Goal: Complete application form

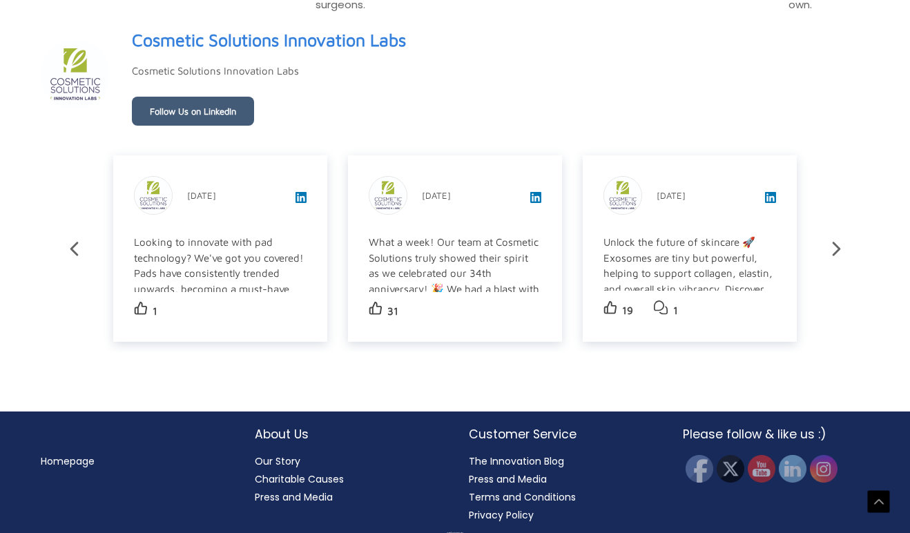
scroll to position [2332, 0]
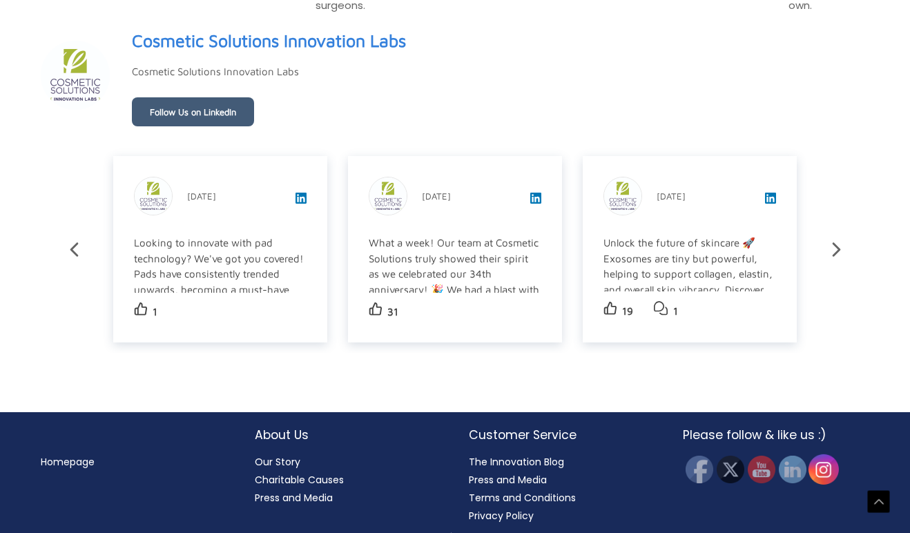
click at [827, 464] on img at bounding box center [824, 469] width 30 height 30
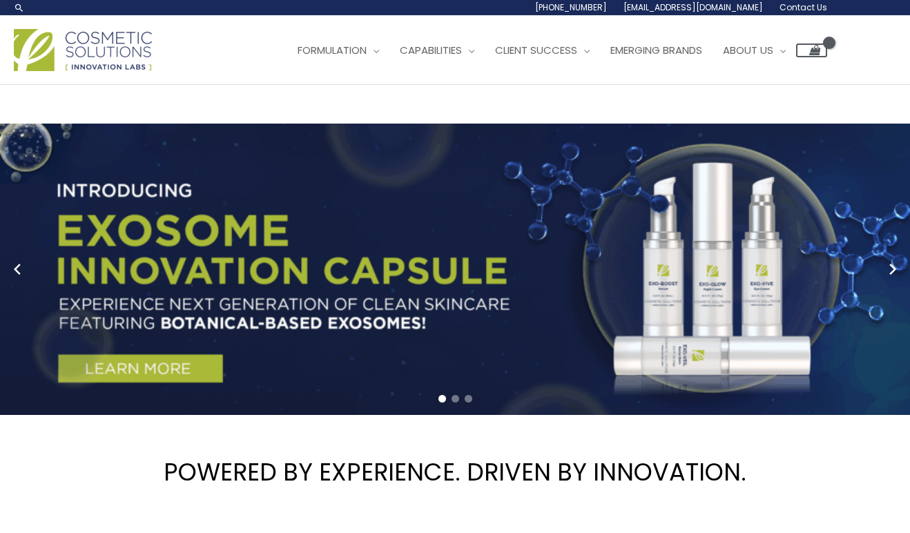
scroll to position [0, 0]
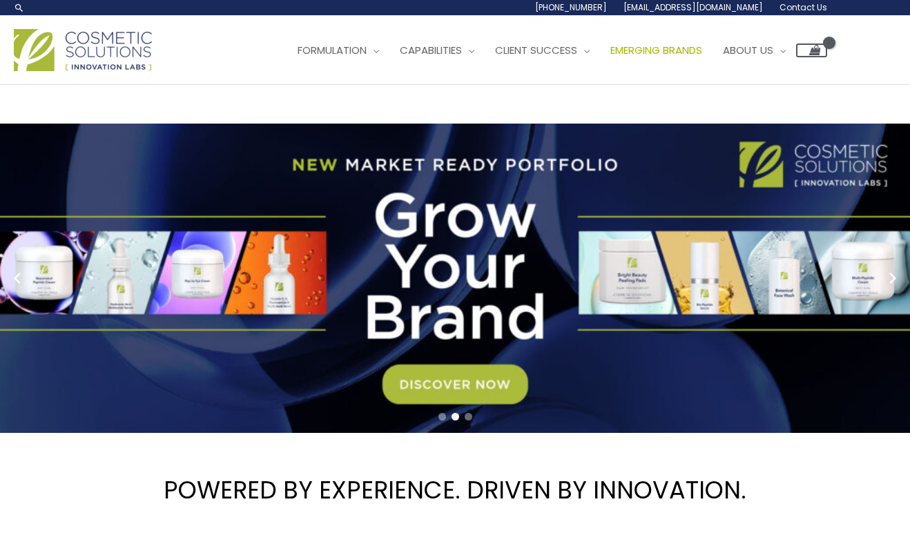
click at [695, 51] on span "Emerging Brands" at bounding box center [657, 50] width 92 height 15
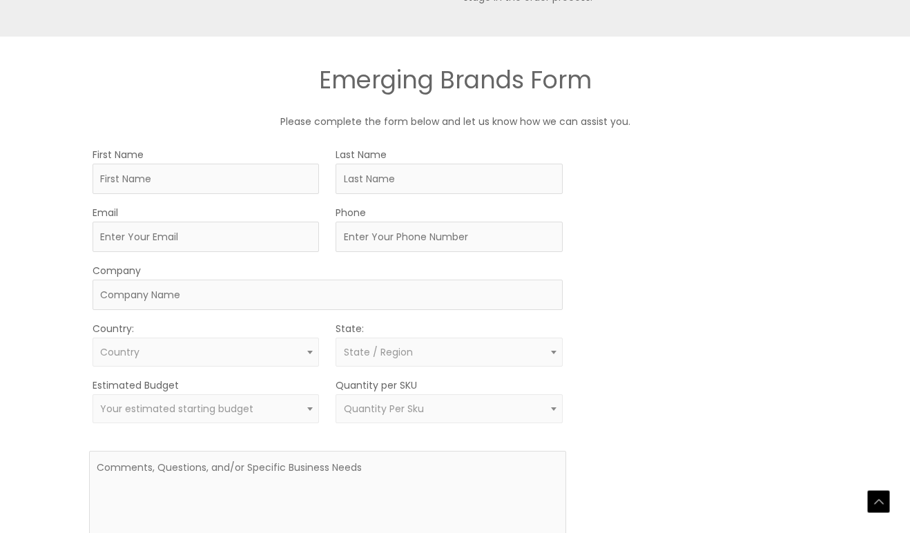
scroll to position [733, 0]
type input "Nicole"
type input "Harley"
type input "nicolekharley@gmail.com"
type input "n"
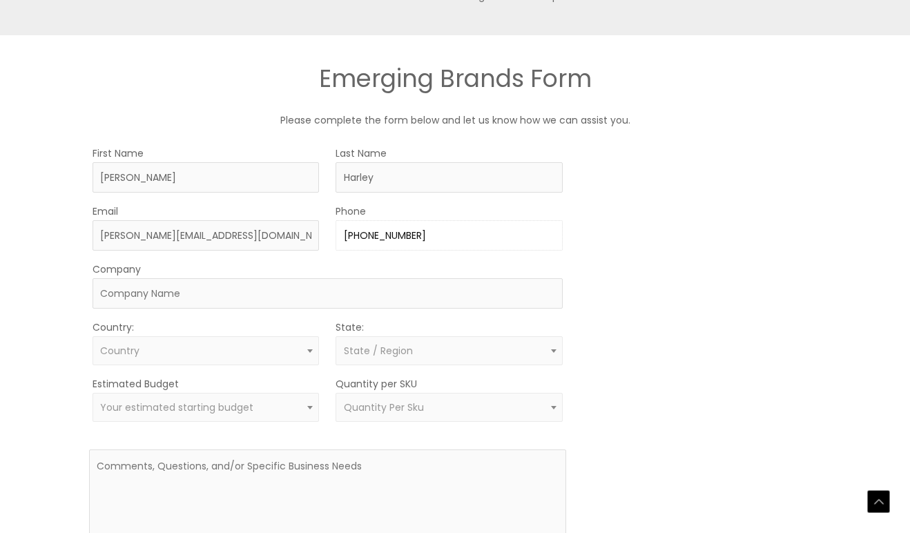
type input "828-301-9103"
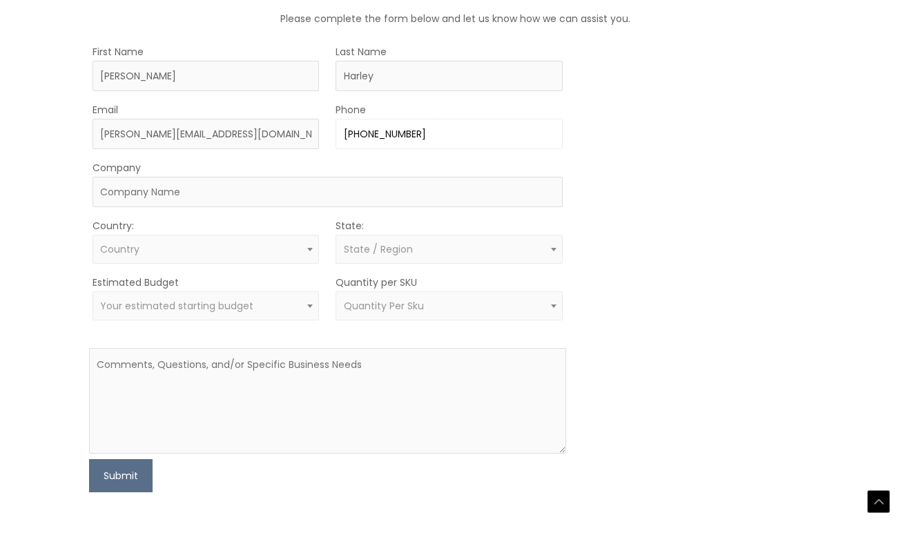
drag, startPoint x: 426, startPoint y: 130, endPoint x: 325, endPoint y: 122, distance: 101.1
click at [325, 122] on div "Email nicolekharley@gmail.com Phone 828-301-9103" at bounding box center [327, 125] width 477 height 48
type input "Biltmore Plastic Surgery"
click at [222, 253] on span "Country" at bounding box center [205, 249] width 211 height 13
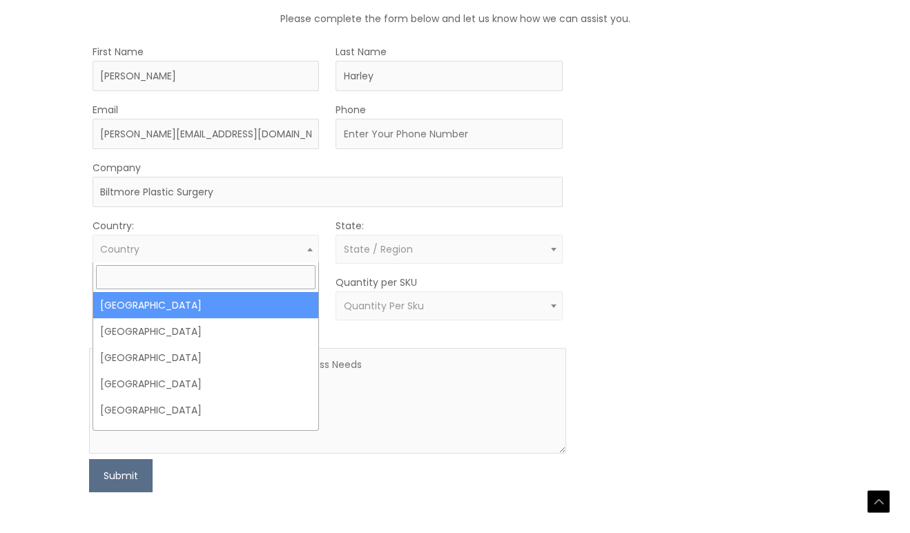
select select "United States"
select select
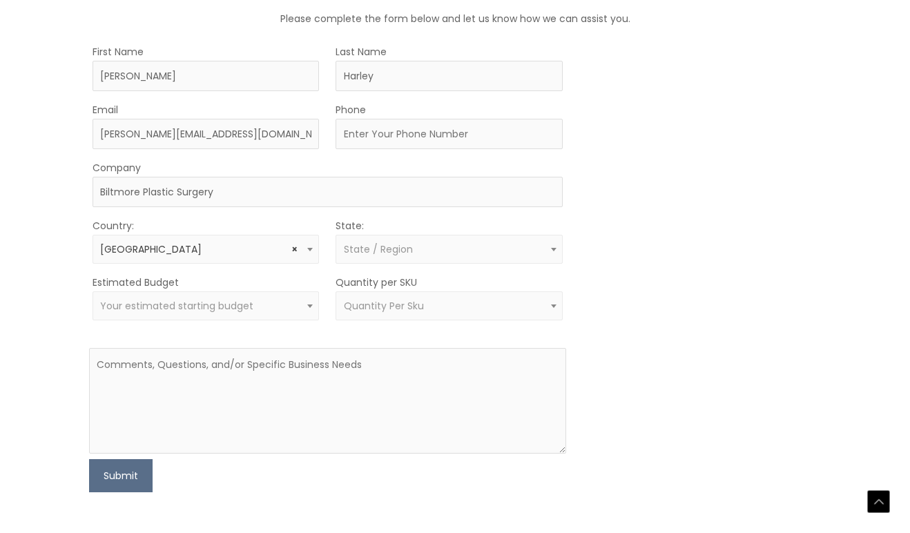
click at [394, 249] on span "State / Region" at bounding box center [378, 249] width 69 height 14
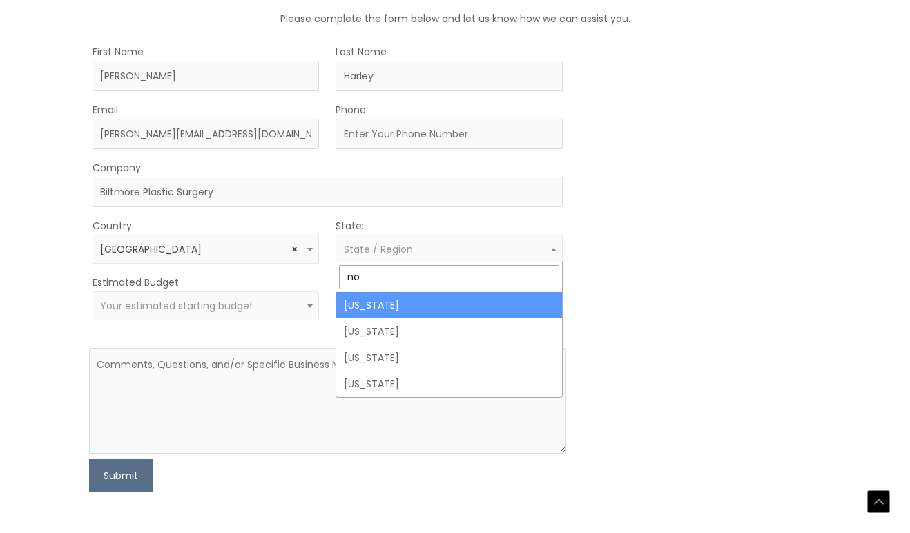
type input "no"
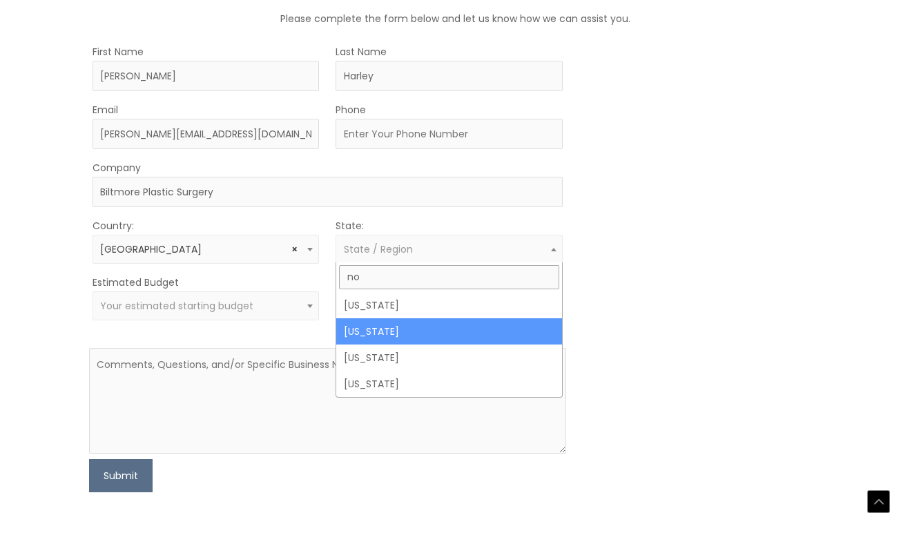
select select "North Carolina"
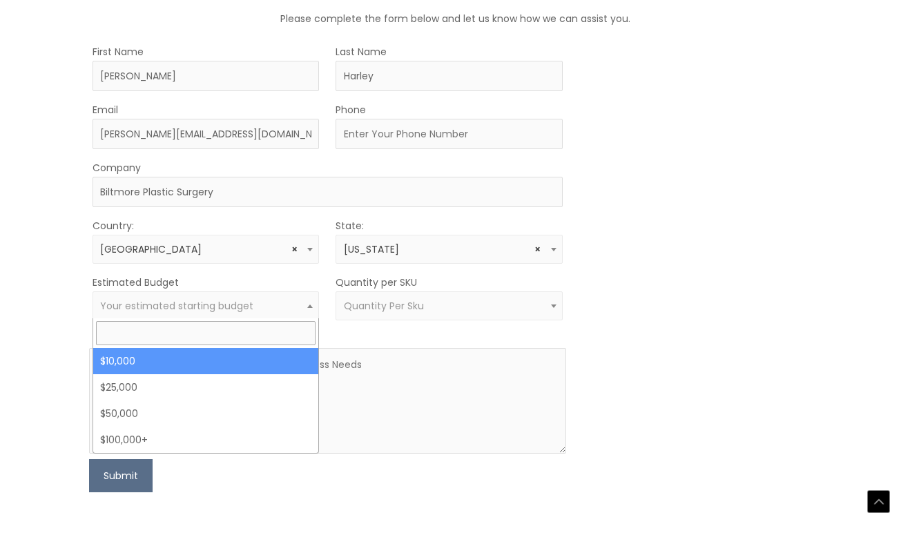
click at [212, 307] on span "Your estimated starting budget" at bounding box center [176, 306] width 153 height 14
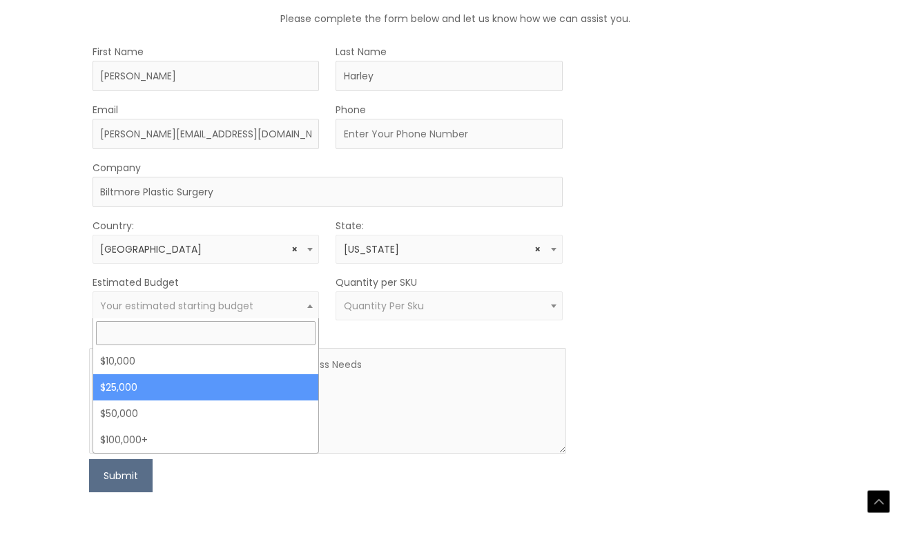
select select "25000"
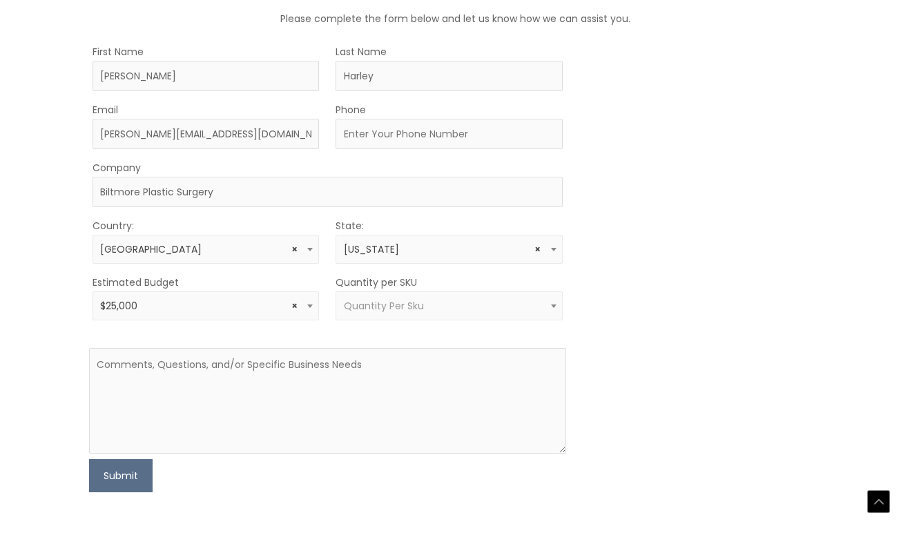
click at [405, 302] on span "Quantity Per Sku" at bounding box center [384, 306] width 80 height 14
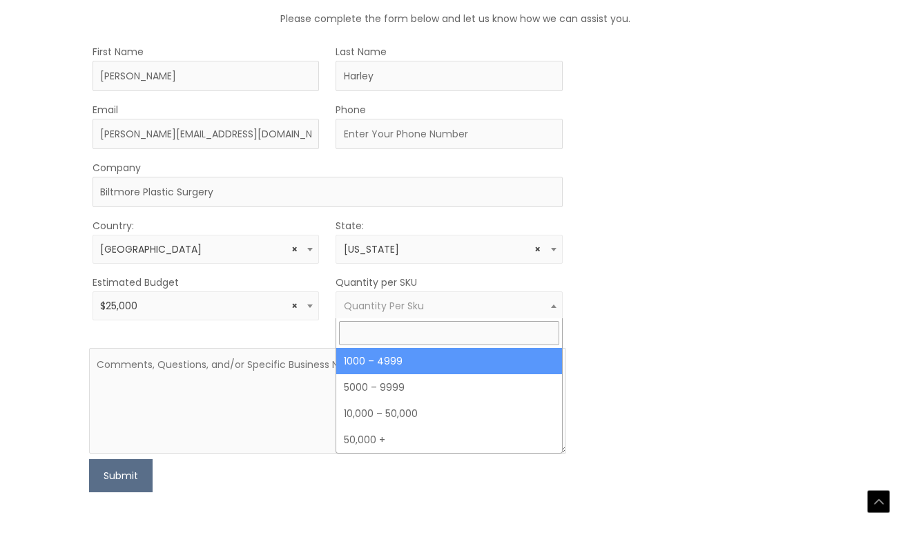
select select "10"
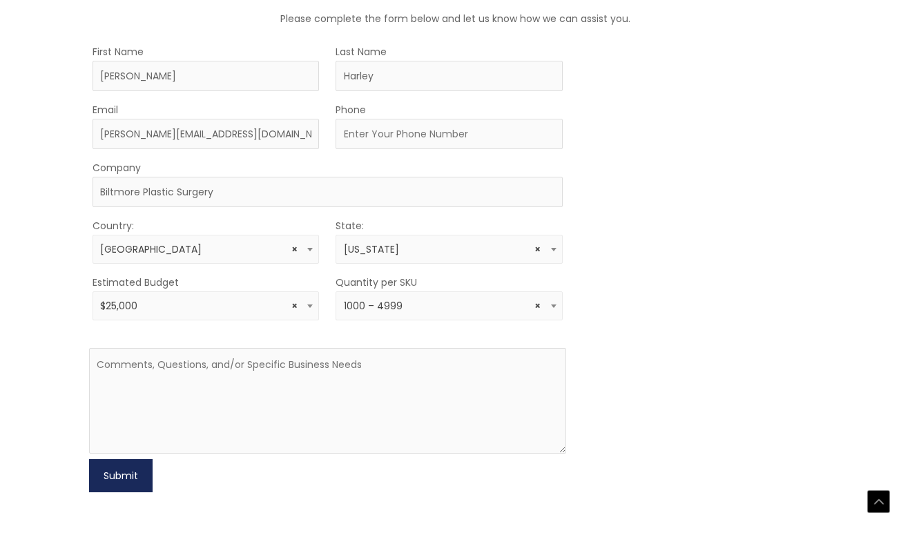
click at [98, 479] on button "Submit" at bounding box center [121, 475] width 64 height 33
type input "828-301-9103"
click at [119, 472] on button "Submit" at bounding box center [121, 475] width 64 height 33
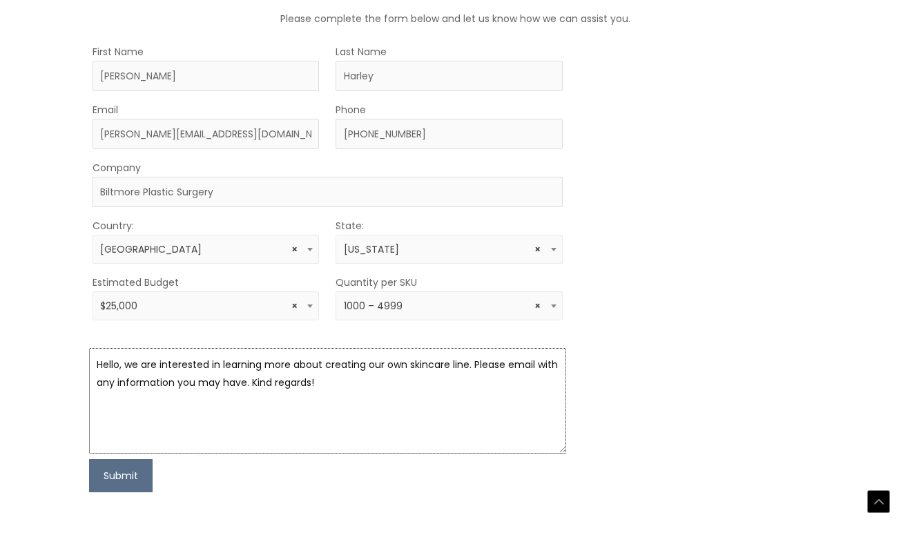
drag, startPoint x: 350, startPoint y: 383, endPoint x: 276, endPoint y: 378, distance: 74.7
click at [276, 378] on textarea "Hello, we are interested in learning more about creating our own skincare line.…" at bounding box center [327, 401] width 477 height 106
type textarea "Hello, we are interested in learning more about creating our own skincare line.…"
click at [113, 472] on button "Submit" at bounding box center [121, 475] width 64 height 33
